Goal: Task Accomplishment & Management: Manage account settings

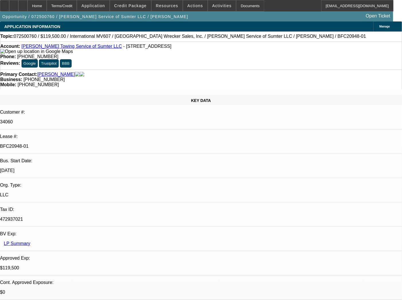
select select "0"
select select "2"
select select "0"
select select "2"
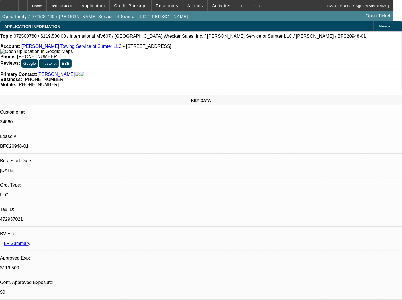
select select "0"
select select "2"
select select "0"
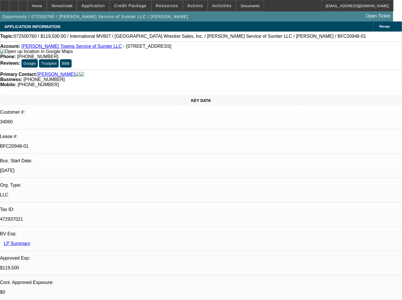
select select "2"
select select "0"
select select "1"
select select "2"
select select "6"
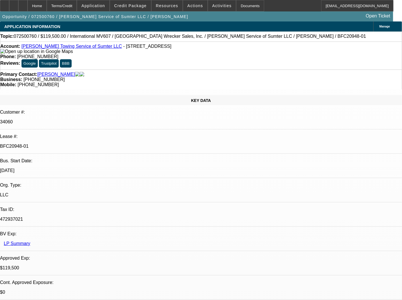
select select "1"
select select "2"
select select "6"
select select "1"
select select "2"
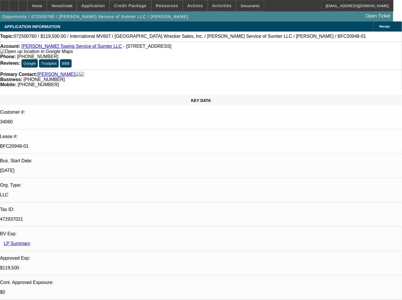
select select "6"
select select "1"
select select "2"
select select "6"
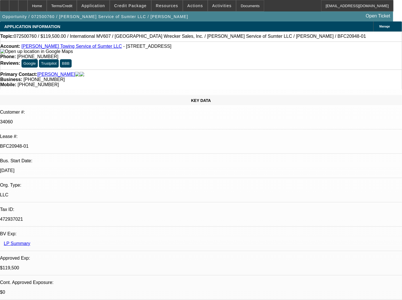
drag, startPoint x: 319, startPoint y: 190, endPoint x: 342, endPoint y: 199, distance: 24.9
copy div "Vendor calling off the deal because the trade in needs work"
click at [191, 7] on span "Actions" at bounding box center [195, 5] width 16 height 5
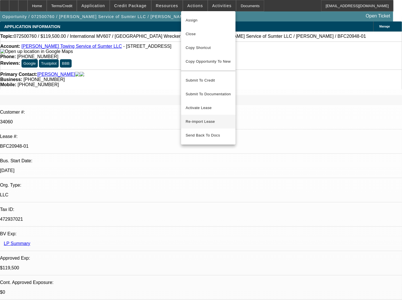
click at [199, 115] on button "Re-import Lease" at bounding box center [208, 122] width 54 height 14
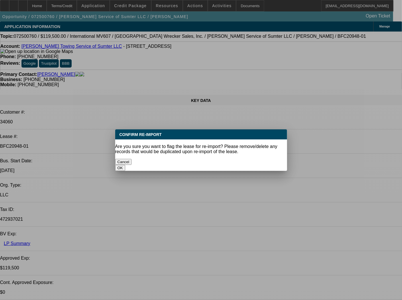
click at [125, 165] on button "OK" at bounding box center [120, 168] width 10 height 6
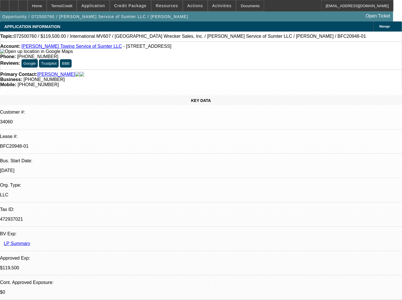
select select "0"
select select "2"
select select "0"
select select "6"
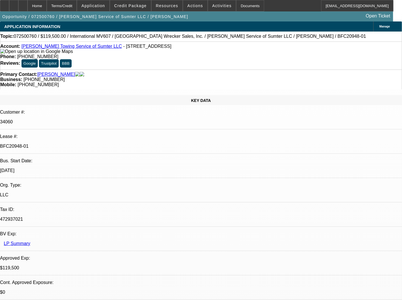
select select "0"
select select "2"
select select "0"
select select "6"
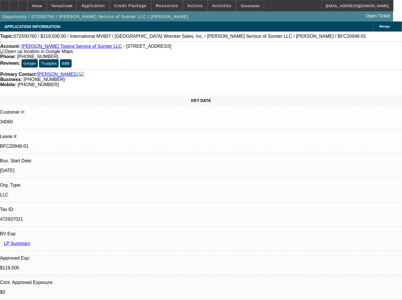
select select "0"
select select "2"
select select "0"
select select "6"
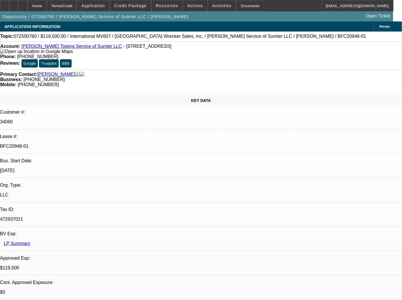
select select "0"
select select "2"
select select "0"
select select "6"
